Goal: Task Accomplishment & Management: Manage account settings

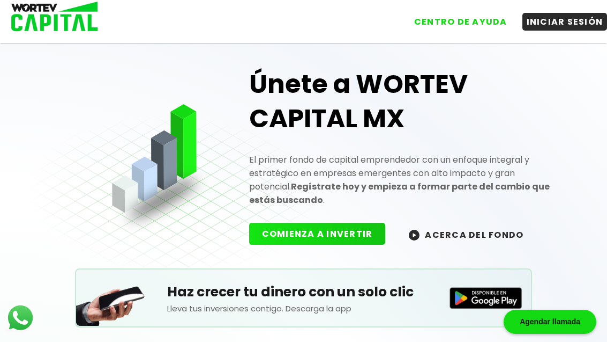
scroll to position [53, 0]
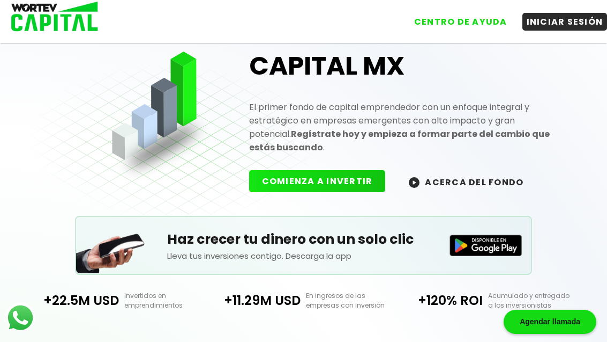
click at [580, 21] on button "INICIAR SESIÓN" at bounding box center [565, 22] width 85 height 18
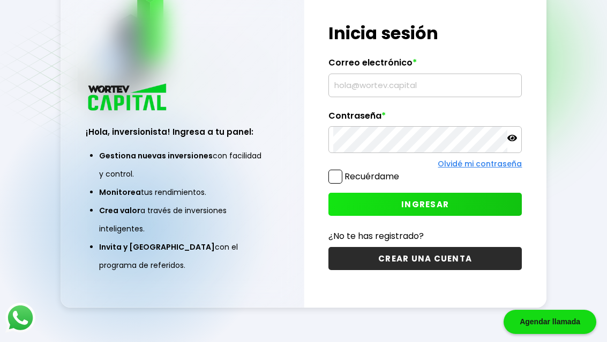
click at [471, 97] on input "text" at bounding box center [425, 85] width 184 height 23
type input "[EMAIL_ADDRESS][DOMAIN_NAME]"
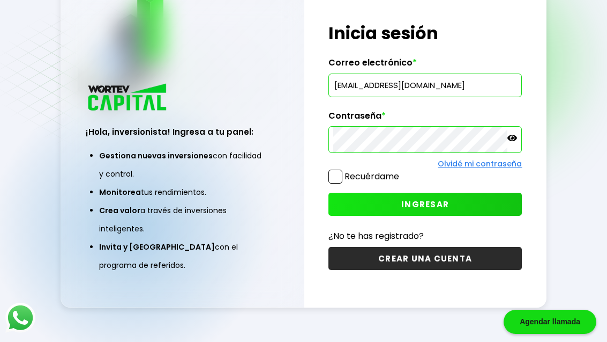
click at [479, 216] on button "INGRESAR" at bounding box center [426, 203] width 194 height 23
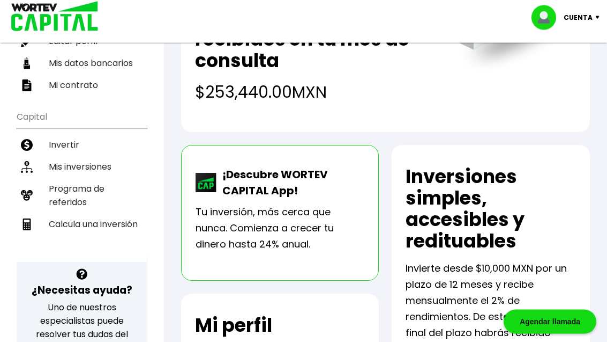
scroll to position [133, 0]
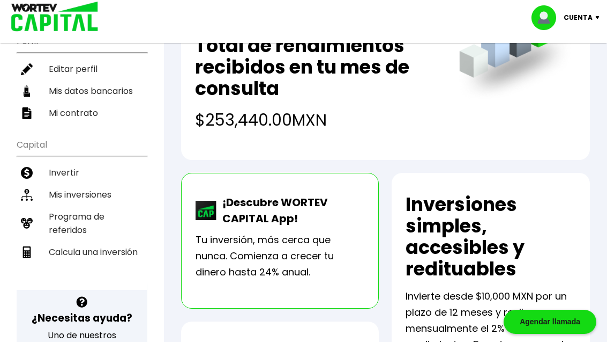
click at [65, 184] on li "Mis inversiones" at bounding box center [82, 194] width 130 height 22
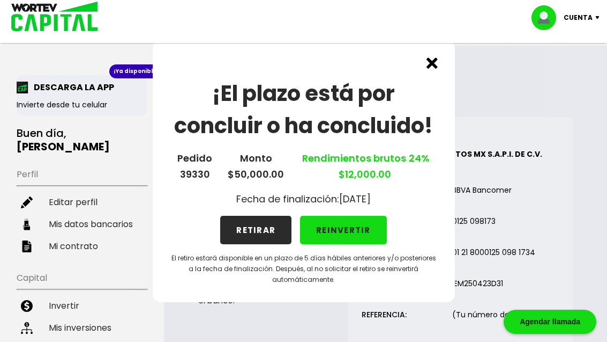
click at [370, 227] on button "REINVERTIR" at bounding box center [343, 230] width 87 height 28
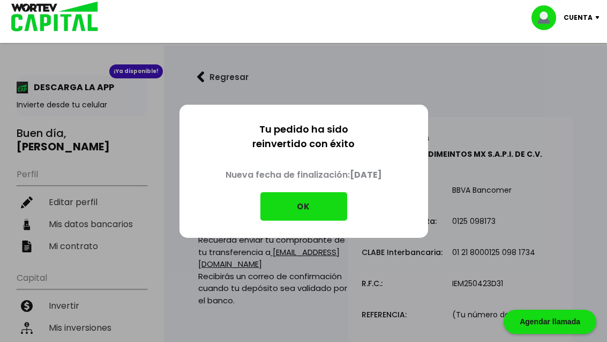
click at [332, 206] on button "OK" at bounding box center [304, 206] width 87 height 28
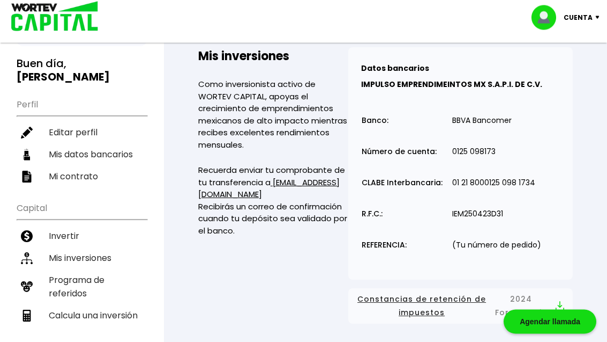
scroll to position [79, 0]
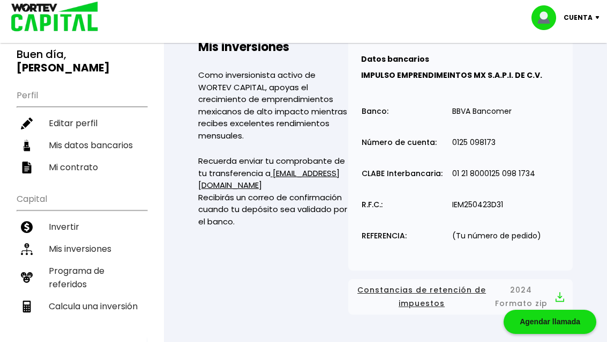
click at [62, 156] on li "Mi contrato" at bounding box center [82, 167] width 130 height 22
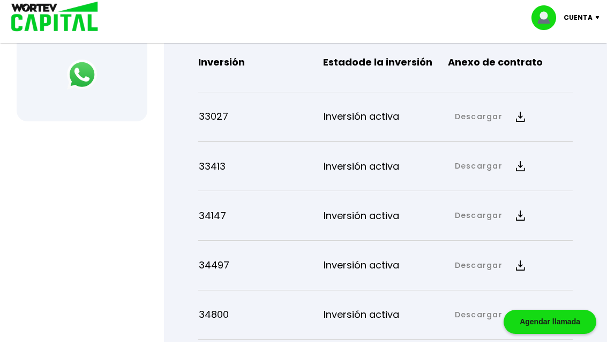
scroll to position [456, 0]
